Goal: Information Seeking & Learning: Learn about a topic

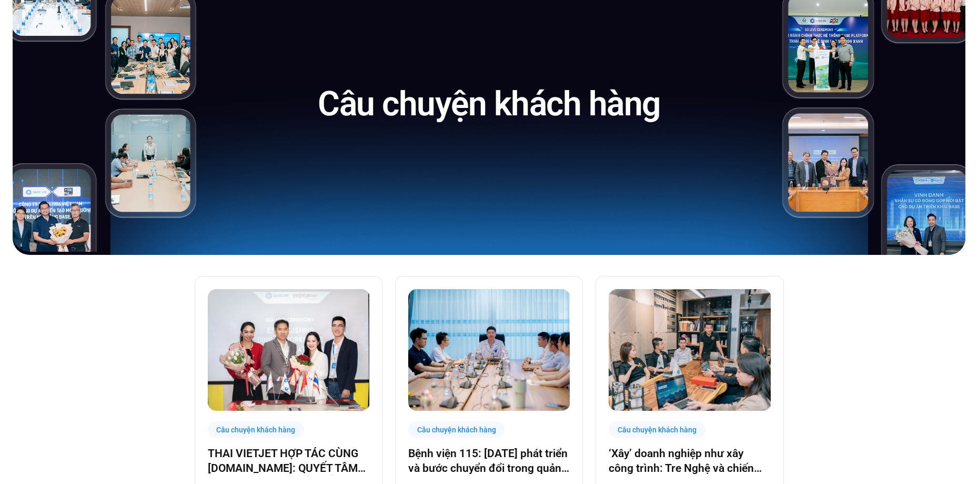
scroll to position [263, 0]
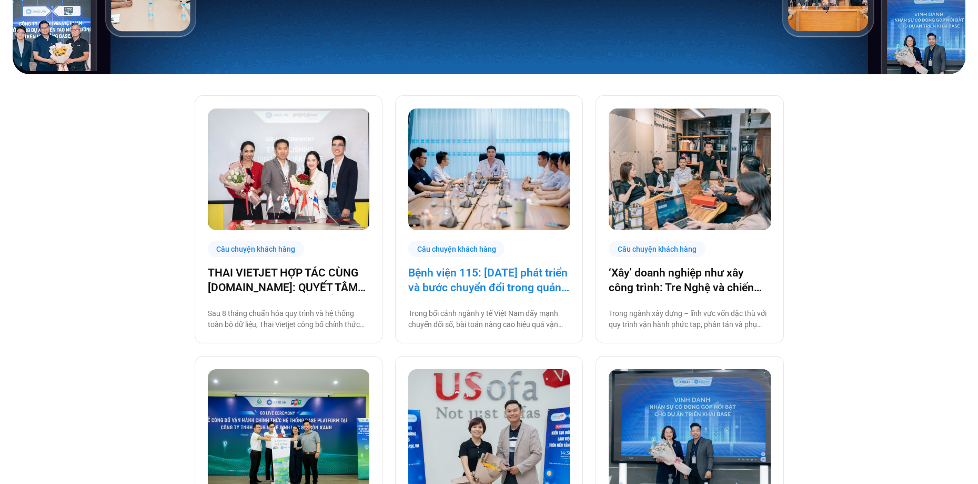
click at [486, 290] on link "Bệnh viện 115: 20 năm phát triển và bước chuyển đổi trong quản trị bệnh viện tư…" at bounding box center [489, 279] width 162 height 29
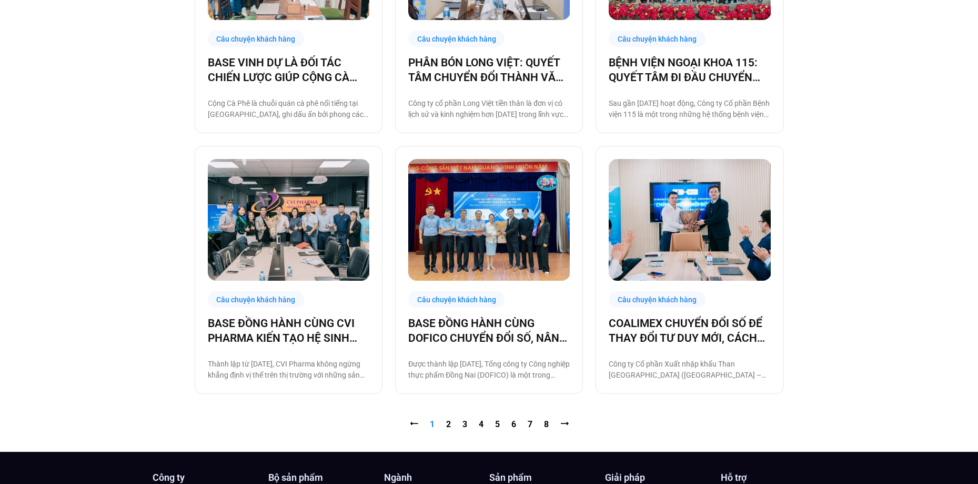
click at [506, 213] on img at bounding box center [489, 220] width 162 height 122
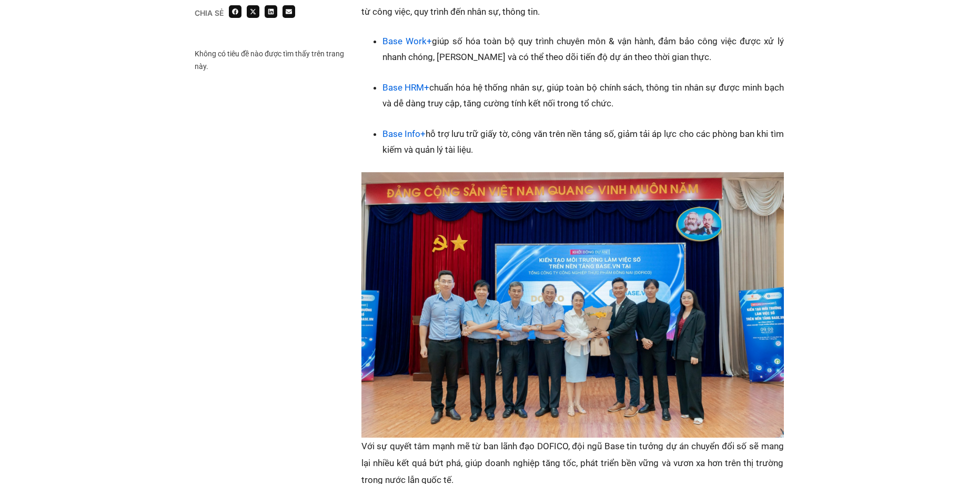
scroll to position [1111, 0]
